Goal: Transaction & Acquisition: Obtain resource

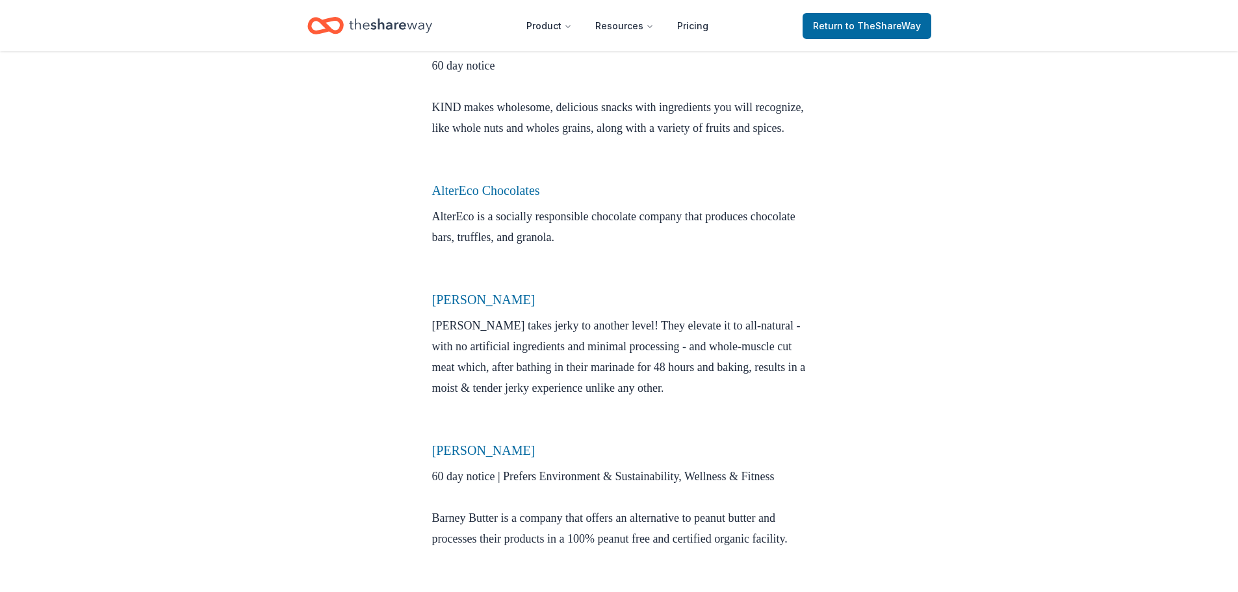
scroll to position [715, 0]
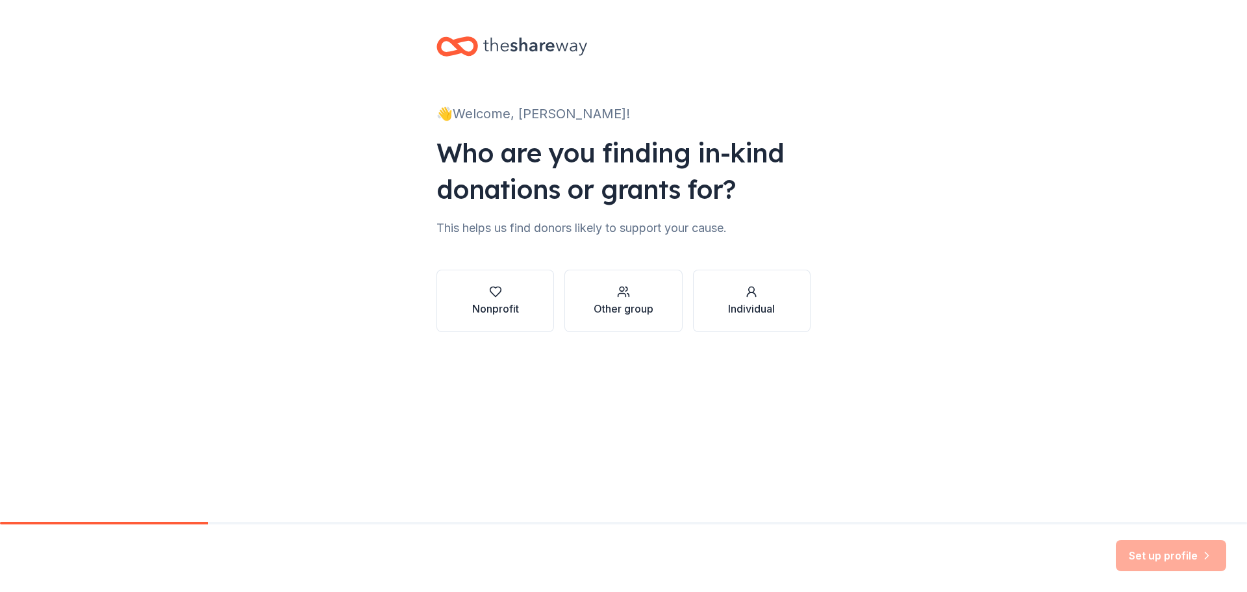
click at [520, 307] on button "Nonprofit" at bounding box center [496, 301] width 118 height 62
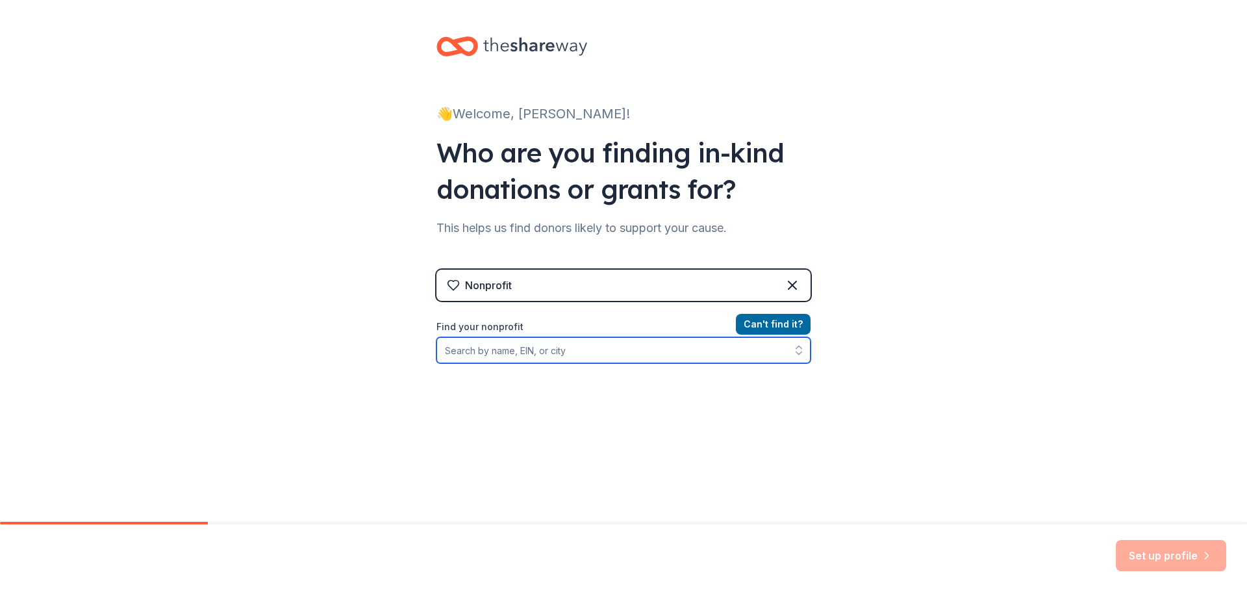
click at [529, 355] on input "Find your nonprofit" at bounding box center [624, 350] width 374 height 26
type input "magellan charter school"
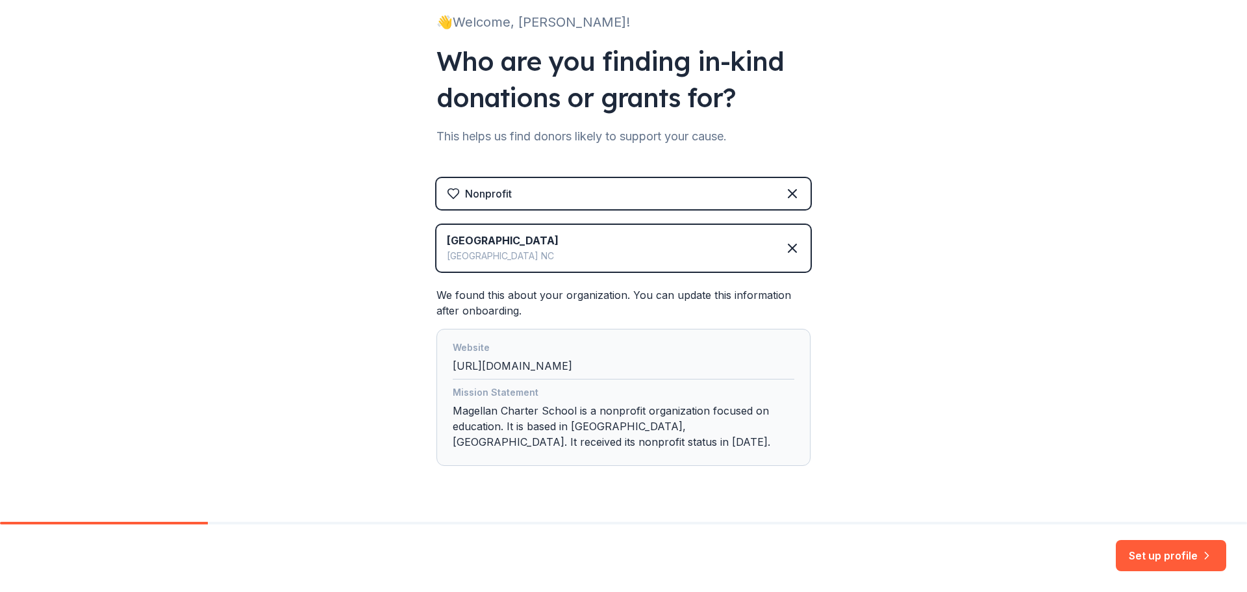
scroll to position [124, 0]
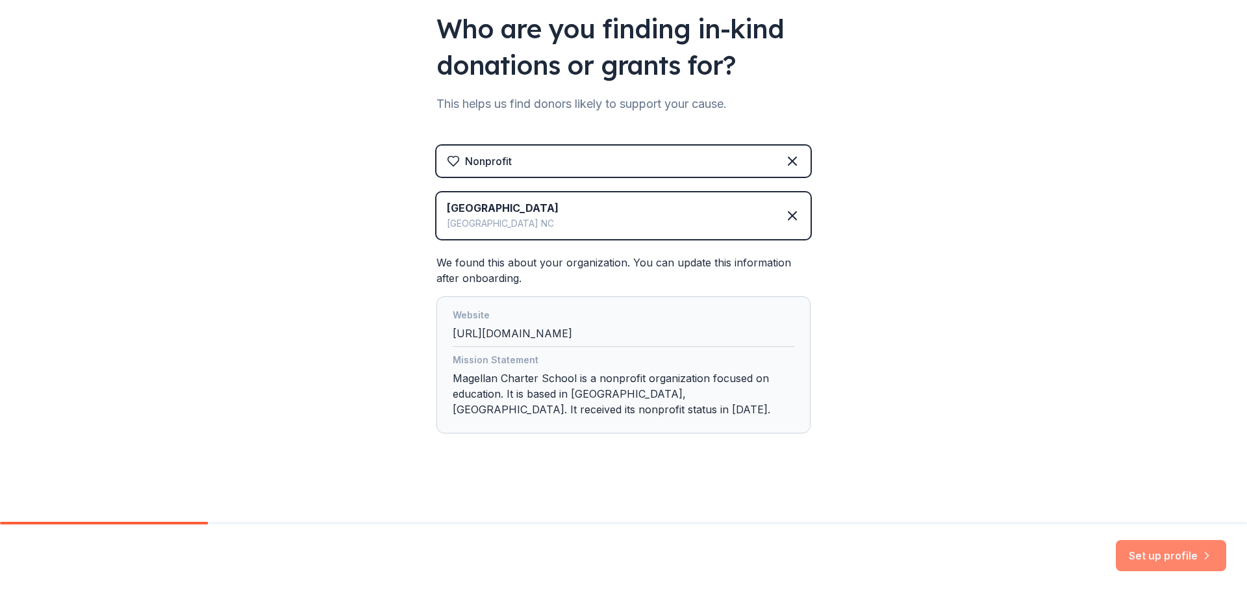
click at [1188, 557] on button "Set up profile" at bounding box center [1171, 555] width 110 height 31
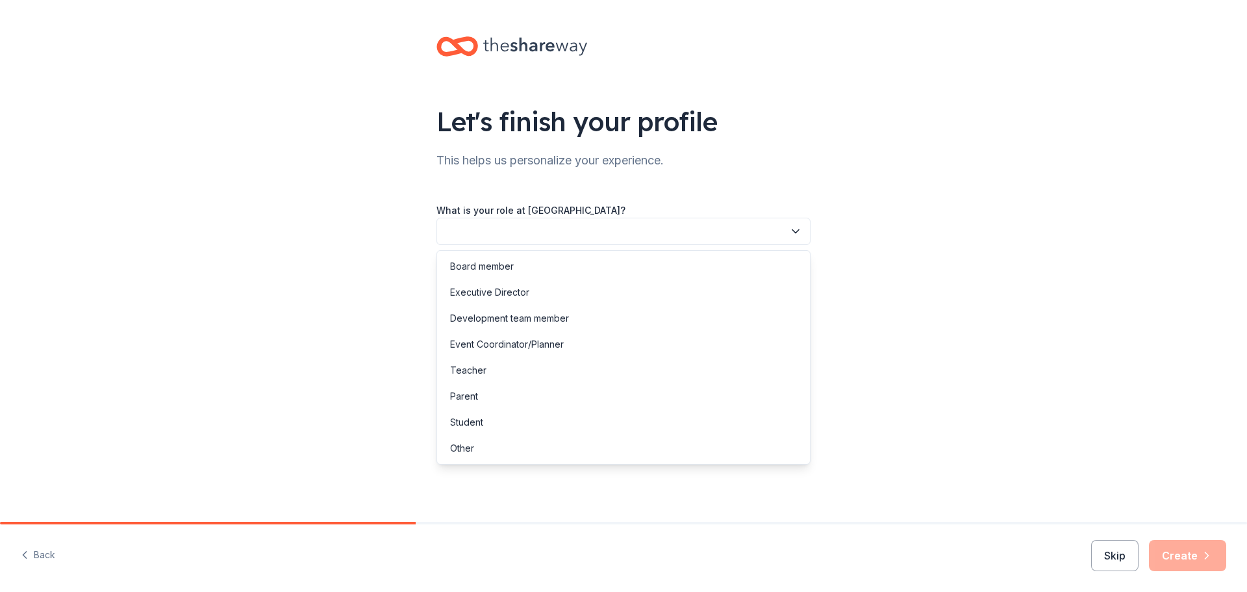
click at [473, 231] on button "button" at bounding box center [624, 231] width 374 height 27
click at [522, 268] on div "Board member" at bounding box center [624, 266] width 368 height 26
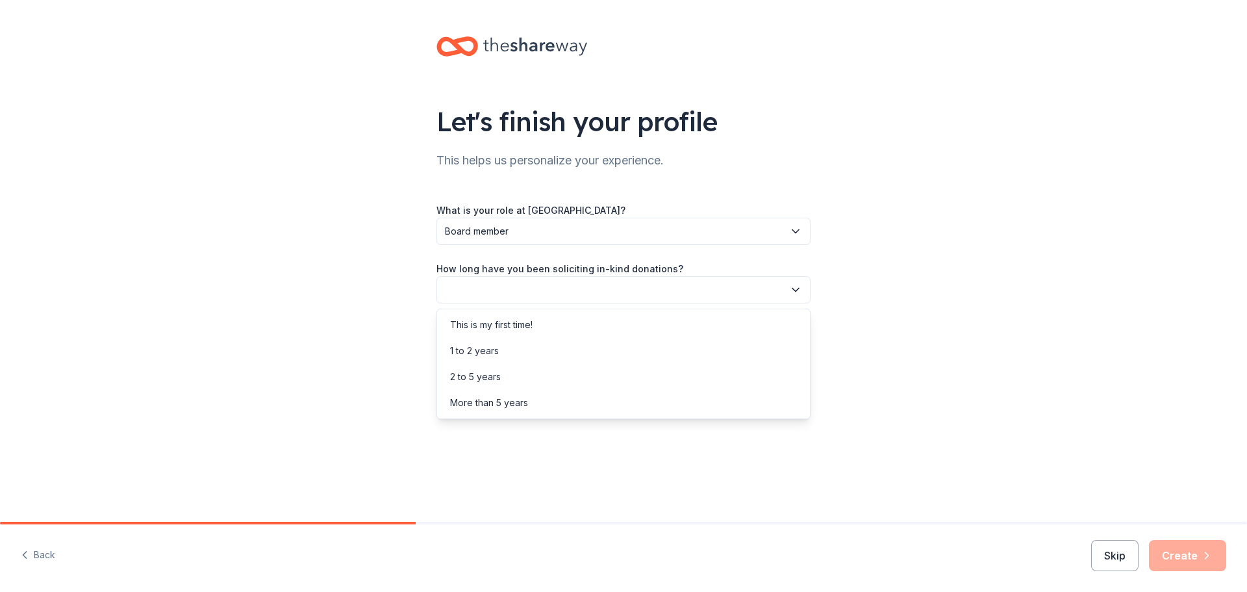
click at [533, 277] on button "button" at bounding box center [624, 289] width 374 height 27
click at [524, 324] on div "This is my first time!" at bounding box center [491, 325] width 83 height 16
click at [523, 340] on button "button" at bounding box center [624, 348] width 374 height 27
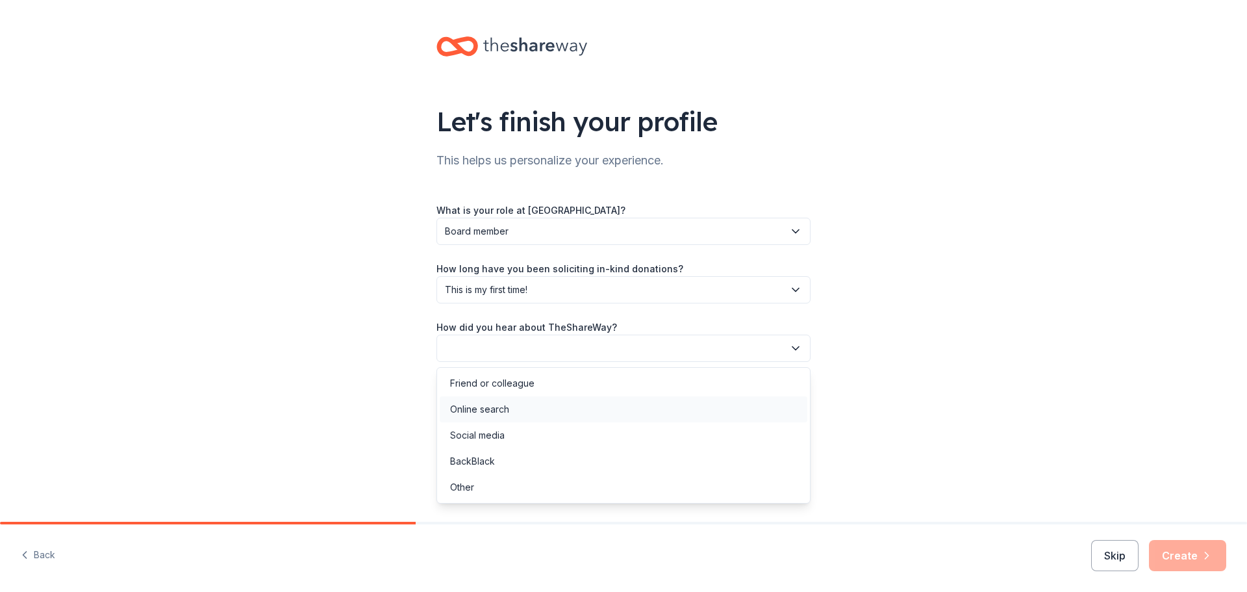
click at [509, 413] on div "Online search" at bounding box center [624, 409] width 368 height 26
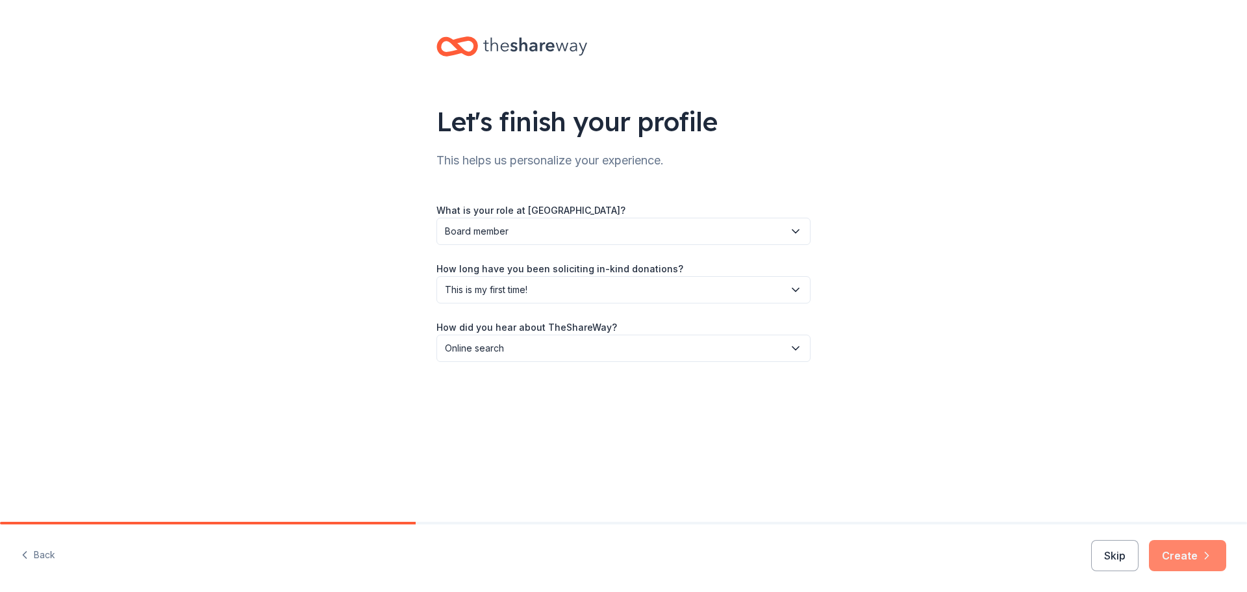
click at [1203, 552] on icon "button" at bounding box center [1207, 555] width 13 height 13
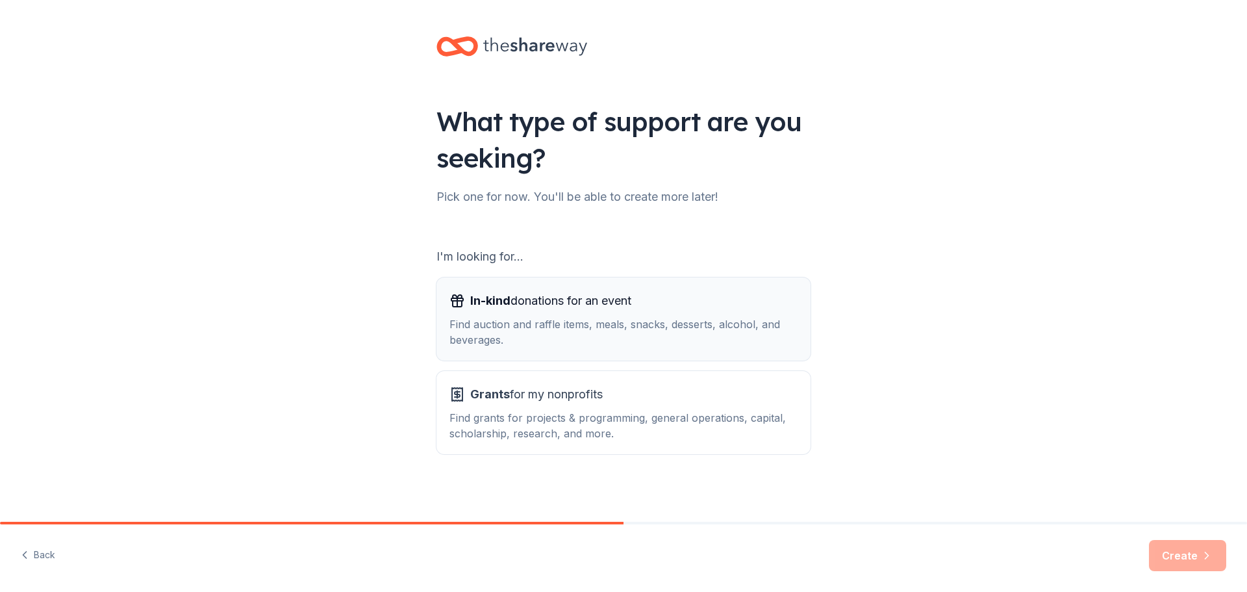
click at [640, 318] on div "Find auction and raffle items, meals, snacks, desserts, alcohol, and beverages." at bounding box center [624, 331] width 348 height 31
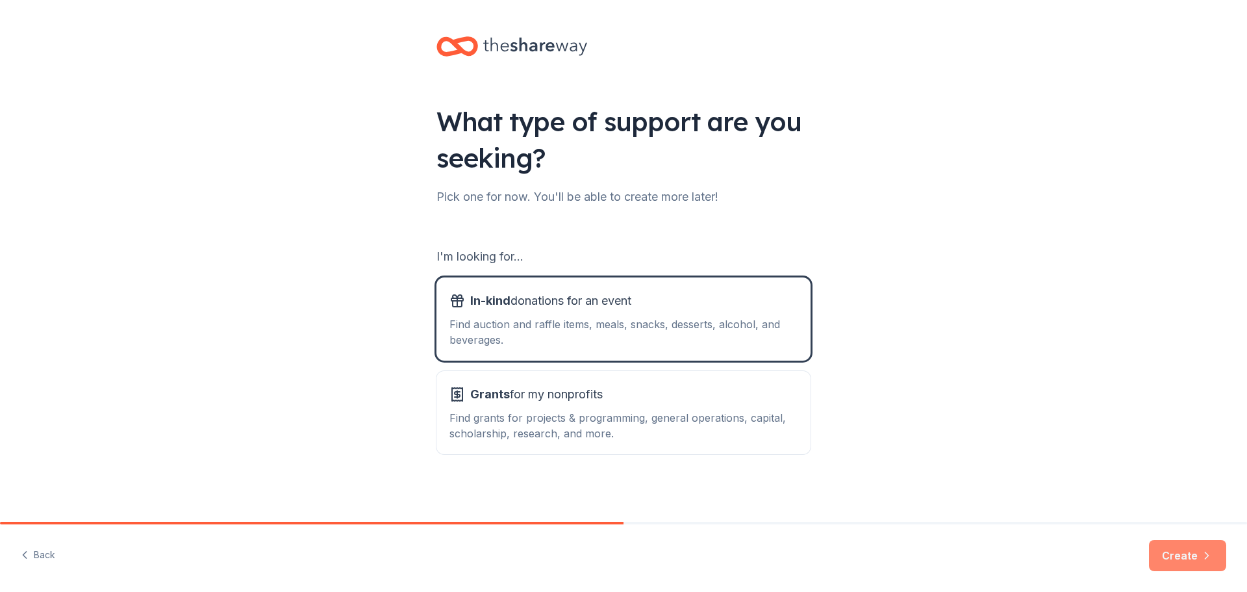
click at [1204, 554] on icon "button" at bounding box center [1207, 555] width 13 height 13
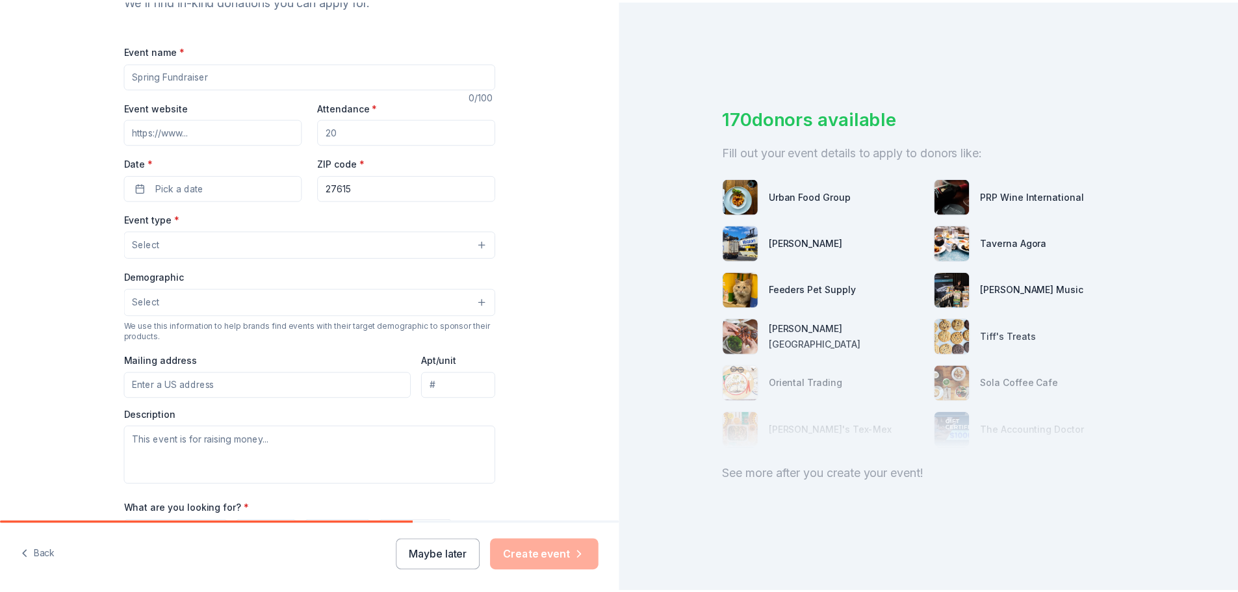
scroll to position [343, 0]
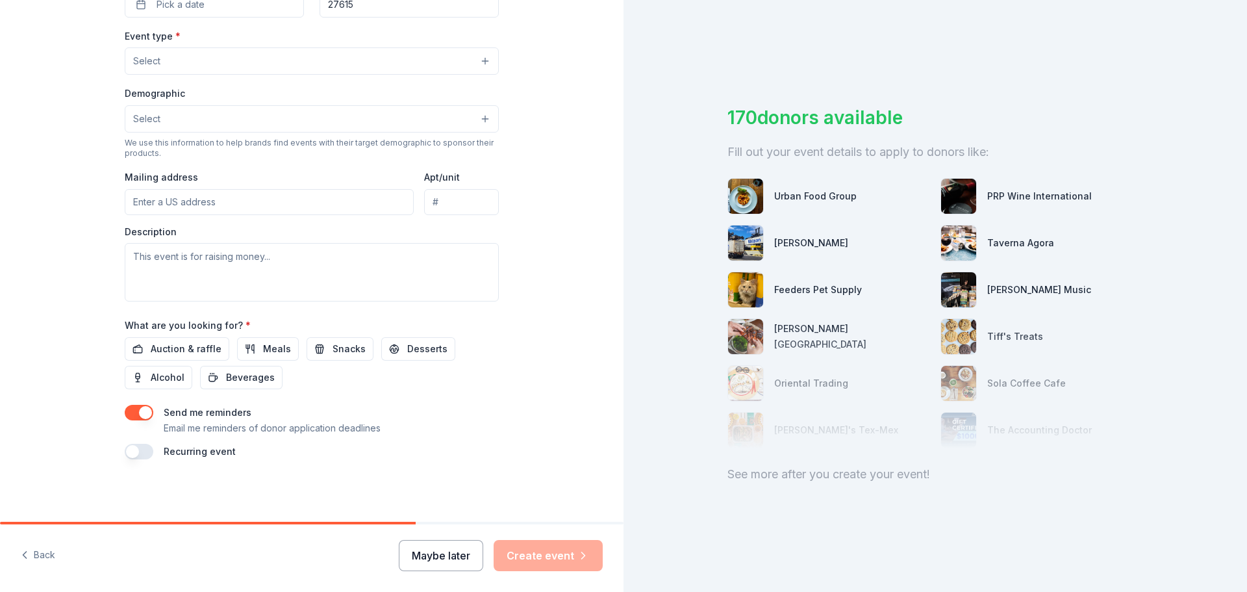
click at [453, 563] on button "Maybe later" at bounding box center [441, 555] width 84 height 31
click at [448, 564] on button "Maybe later" at bounding box center [441, 555] width 84 height 31
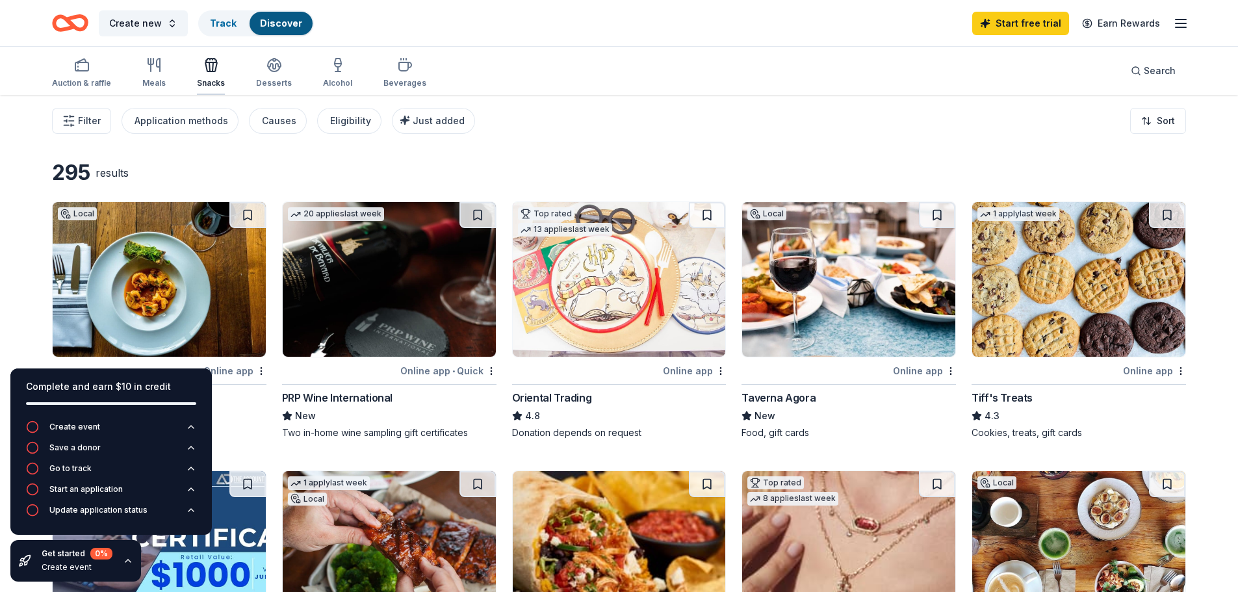
click at [209, 78] on div "Snacks" at bounding box center [211, 83] width 28 height 10
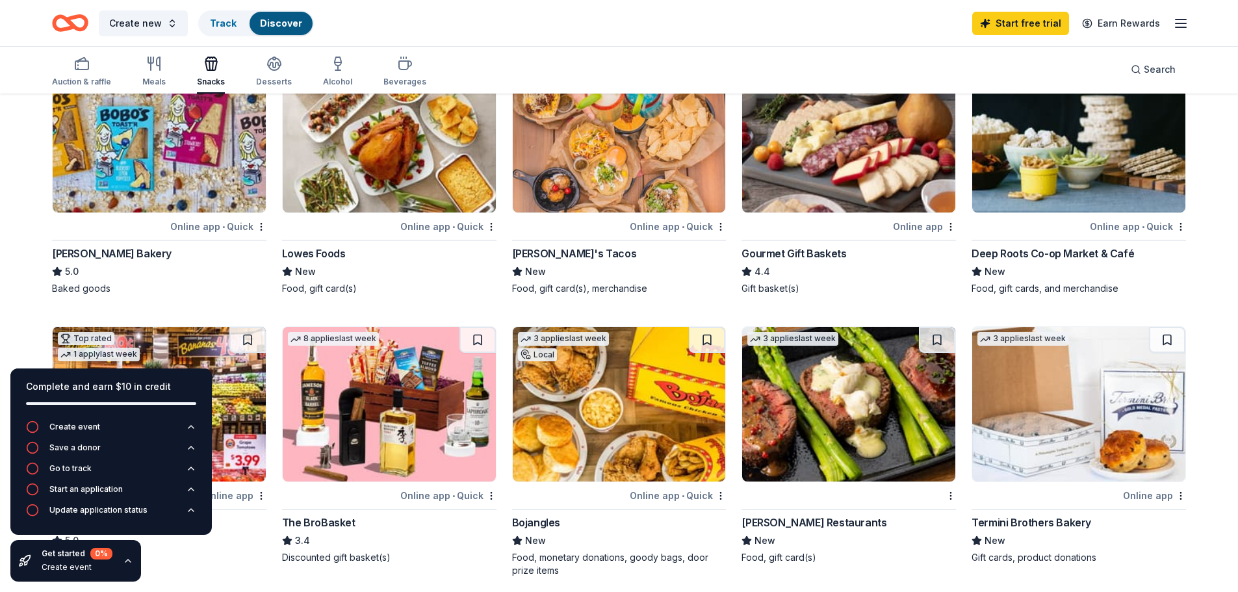
scroll to position [455, 0]
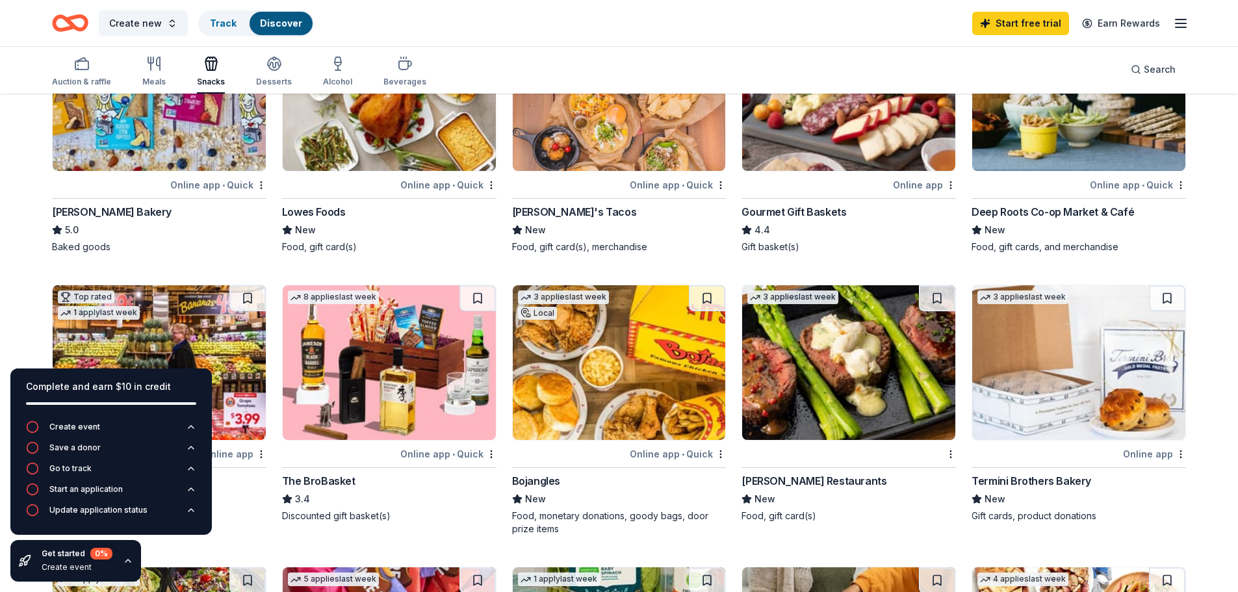
click at [393, 150] on img at bounding box center [389, 93] width 213 height 155
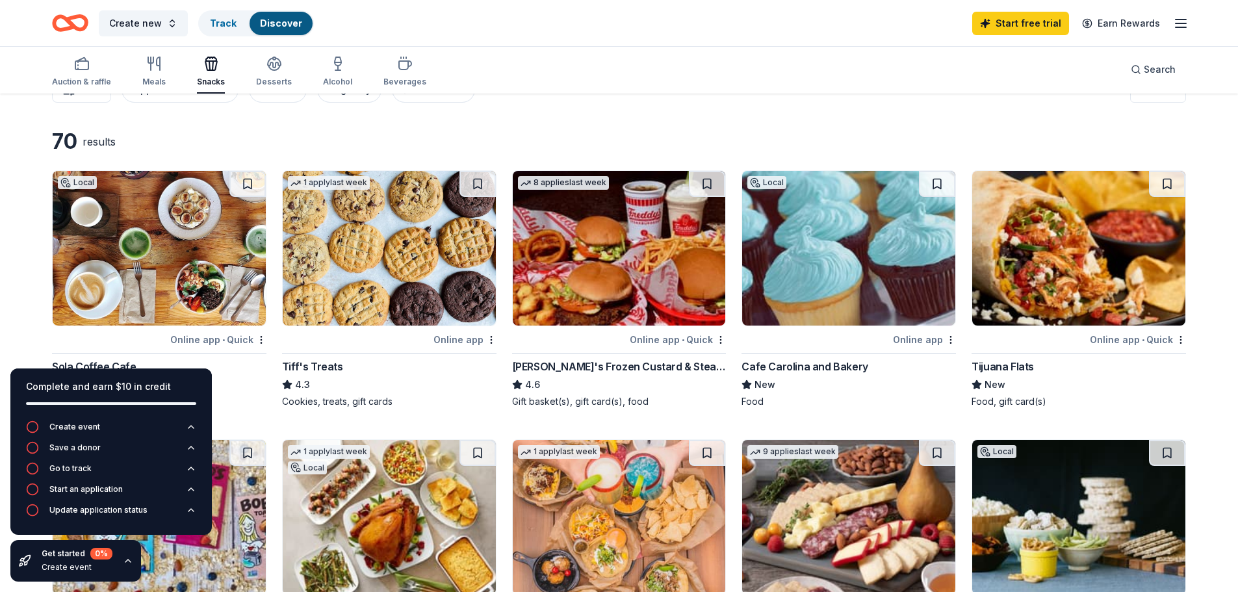
scroll to position [0, 0]
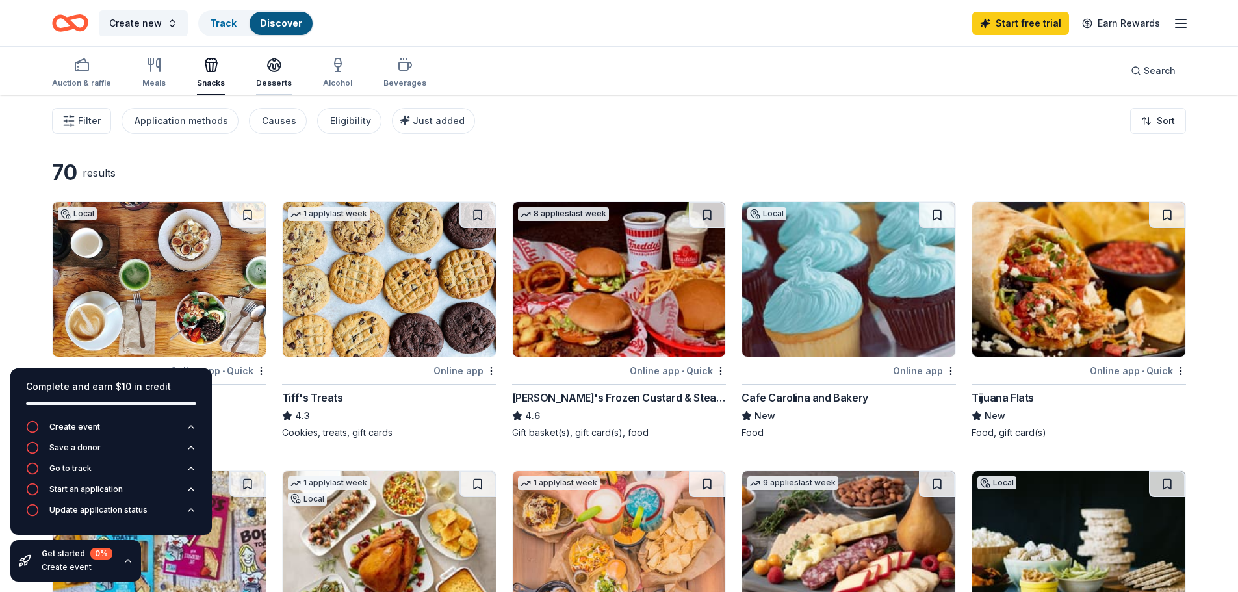
click at [266, 72] on icon "button" at bounding box center [274, 65] width 16 height 16
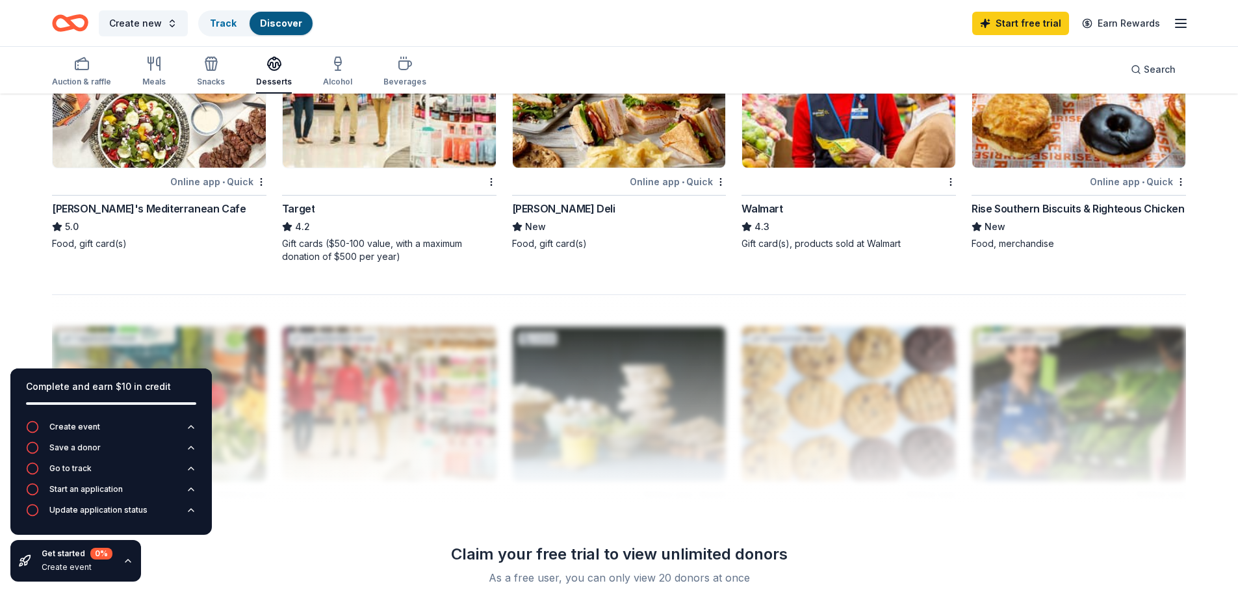
scroll to position [845, 0]
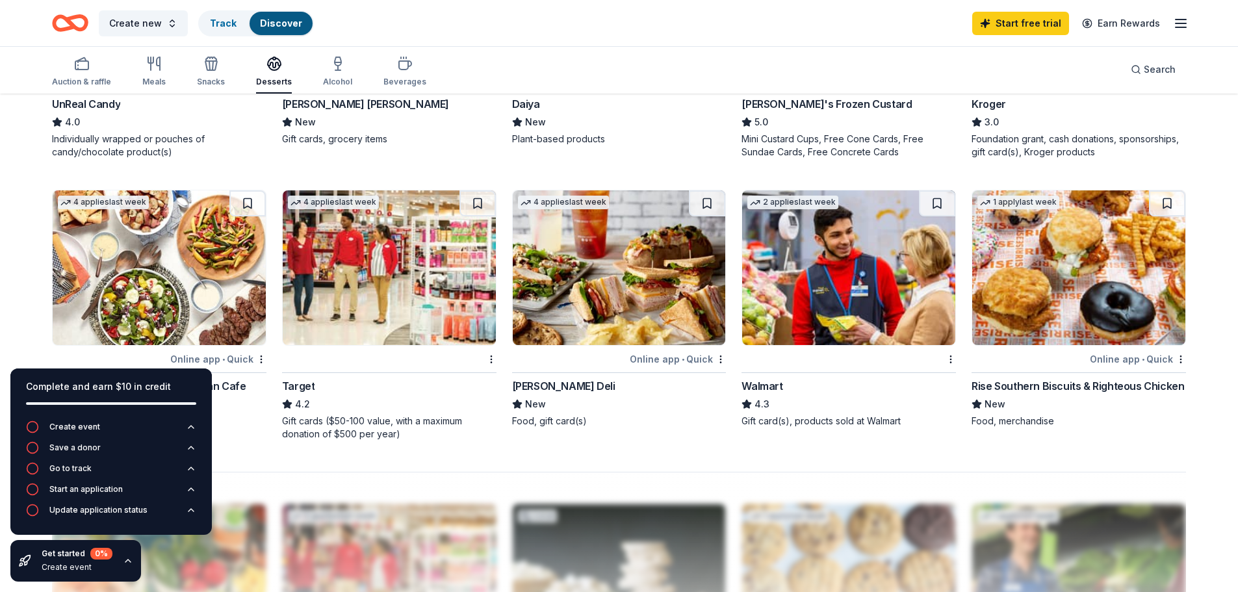
click at [394, 257] on img at bounding box center [389, 267] width 213 height 155
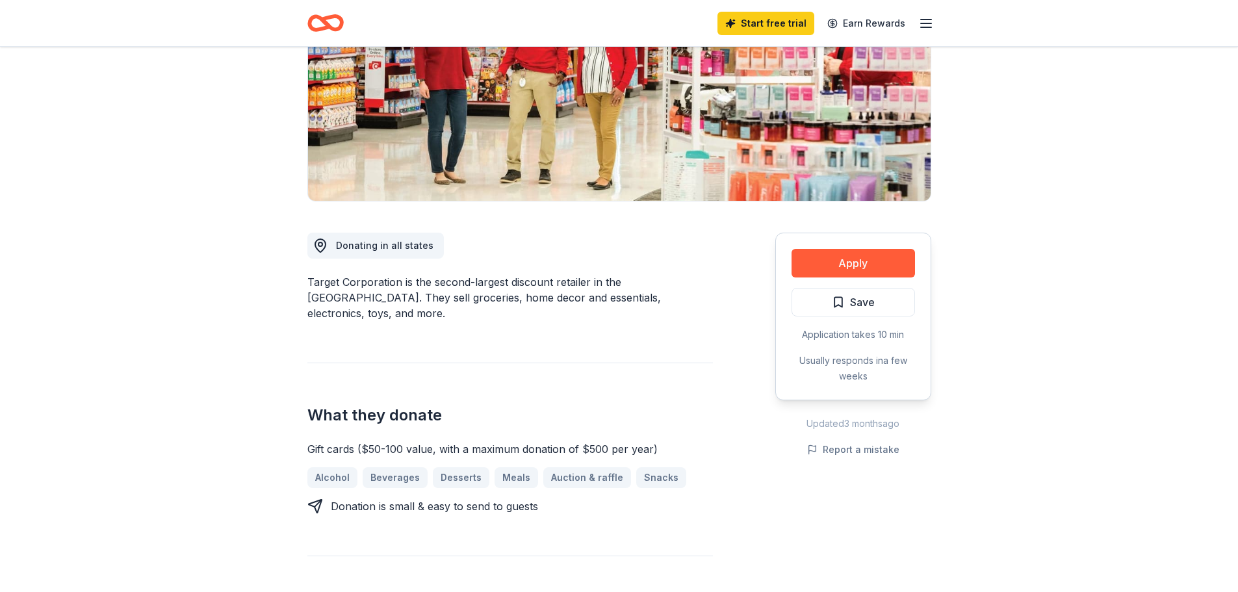
scroll to position [390, 0]
